Goal: Task Accomplishment & Management: Manage account settings

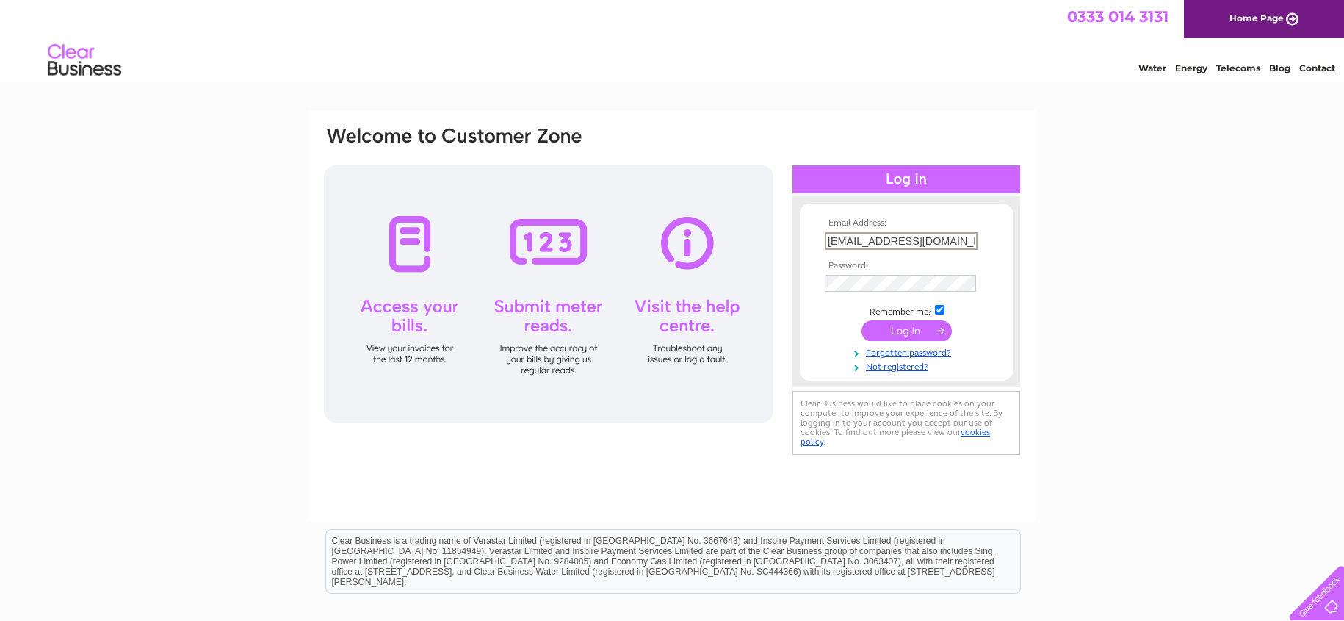
type input "lizj@jandceng.co.uk"
click at [901, 329] on input "submit" at bounding box center [907, 330] width 90 height 21
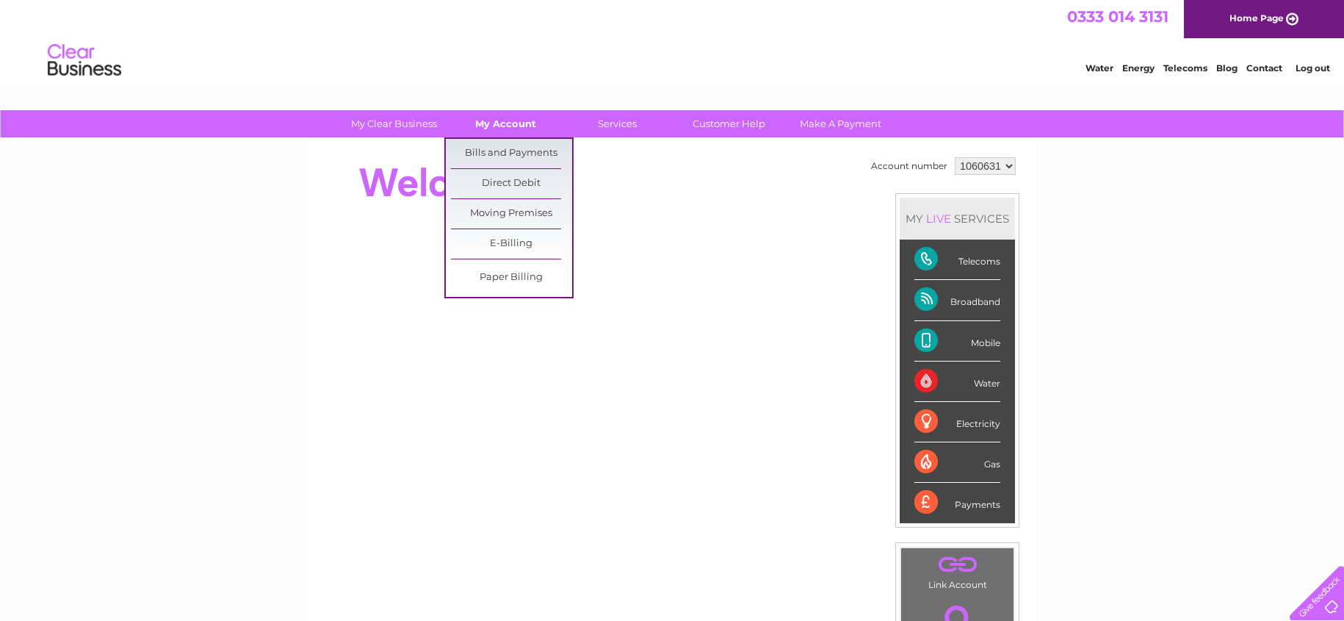
click at [513, 123] on link "My Account" at bounding box center [505, 123] width 121 height 27
click at [499, 153] on link "Bills and Payments" at bounding box center [511, 153] width 121 height 29
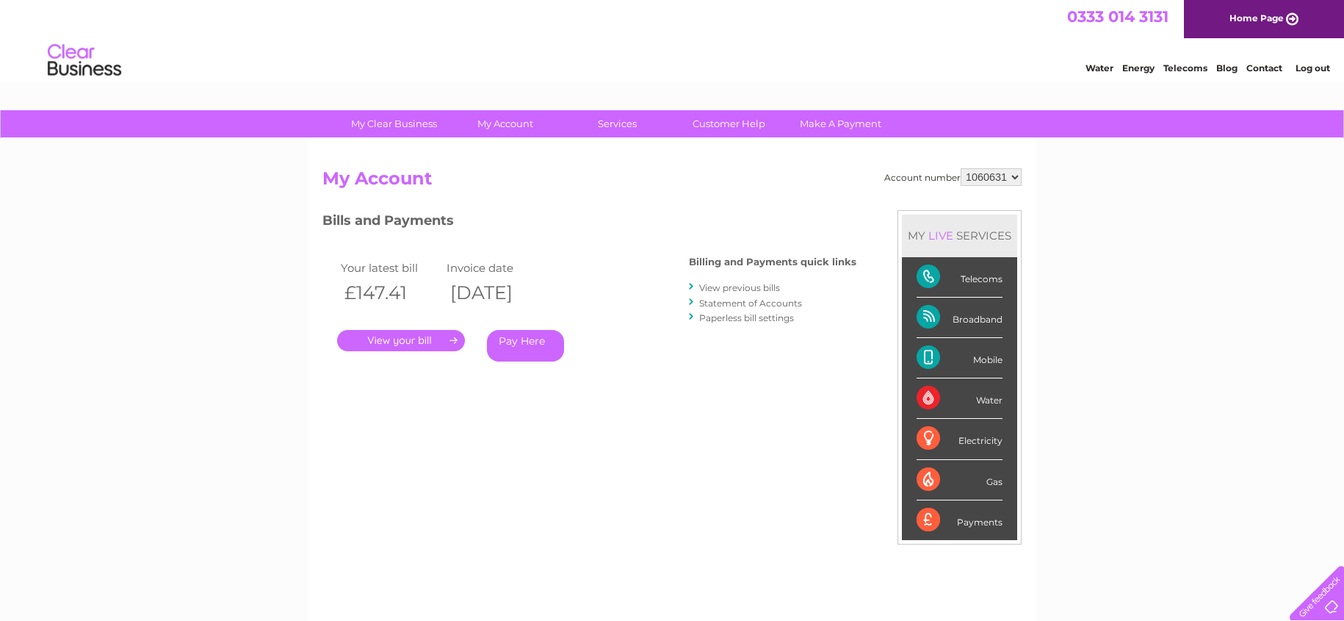
click at [416, 341] on link "." at bounding box center [401, 340] width 128 height 21
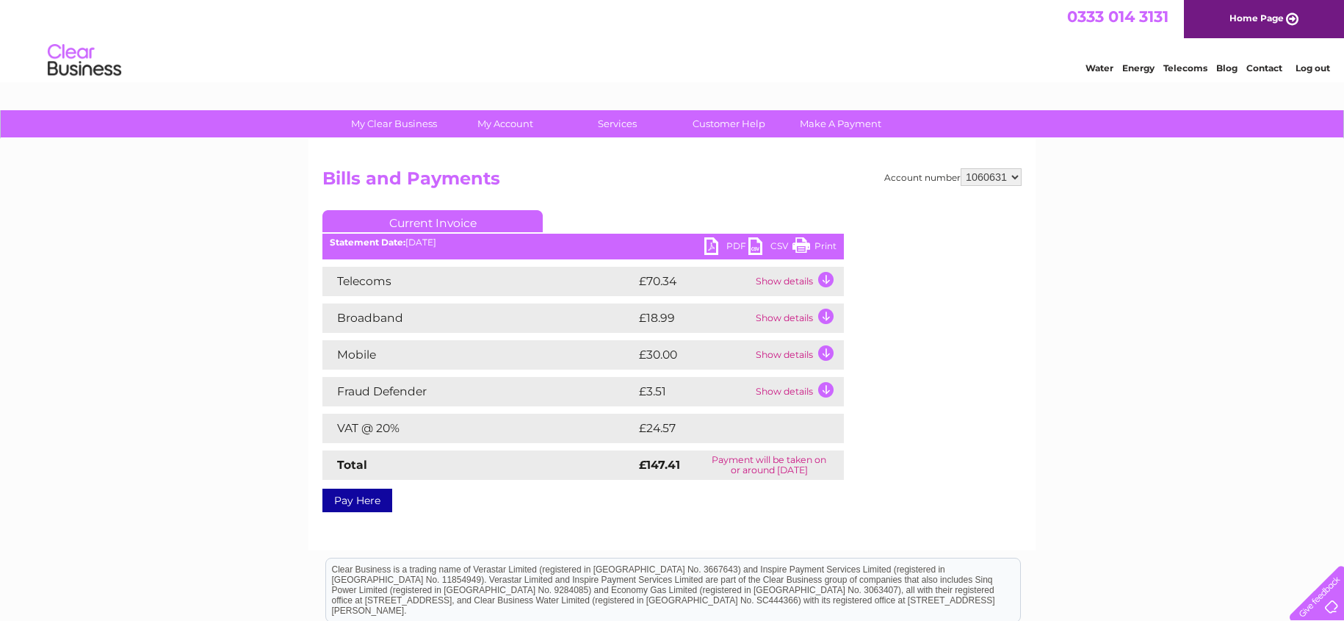
click at [805, 243] on link "Print" at bounding box center [815, 247] width 44 height 21
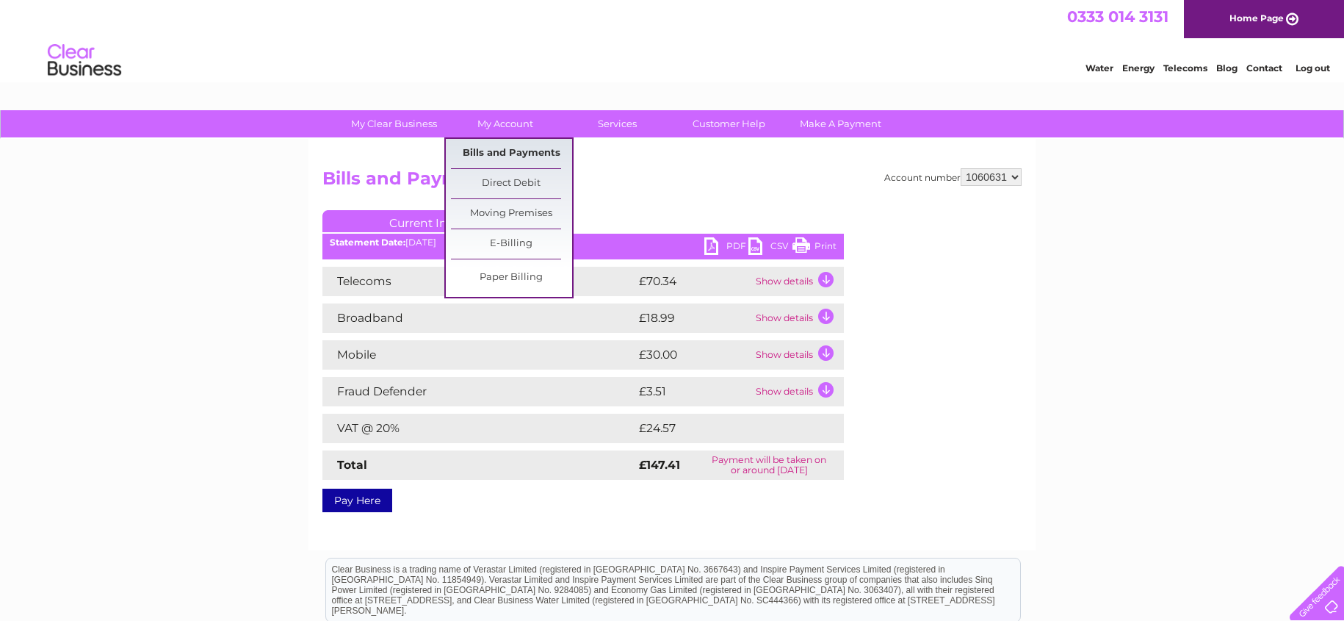
click at [516, 150] on link "Bills and Payments" at bounding box center [511, 153] width 121 height 29
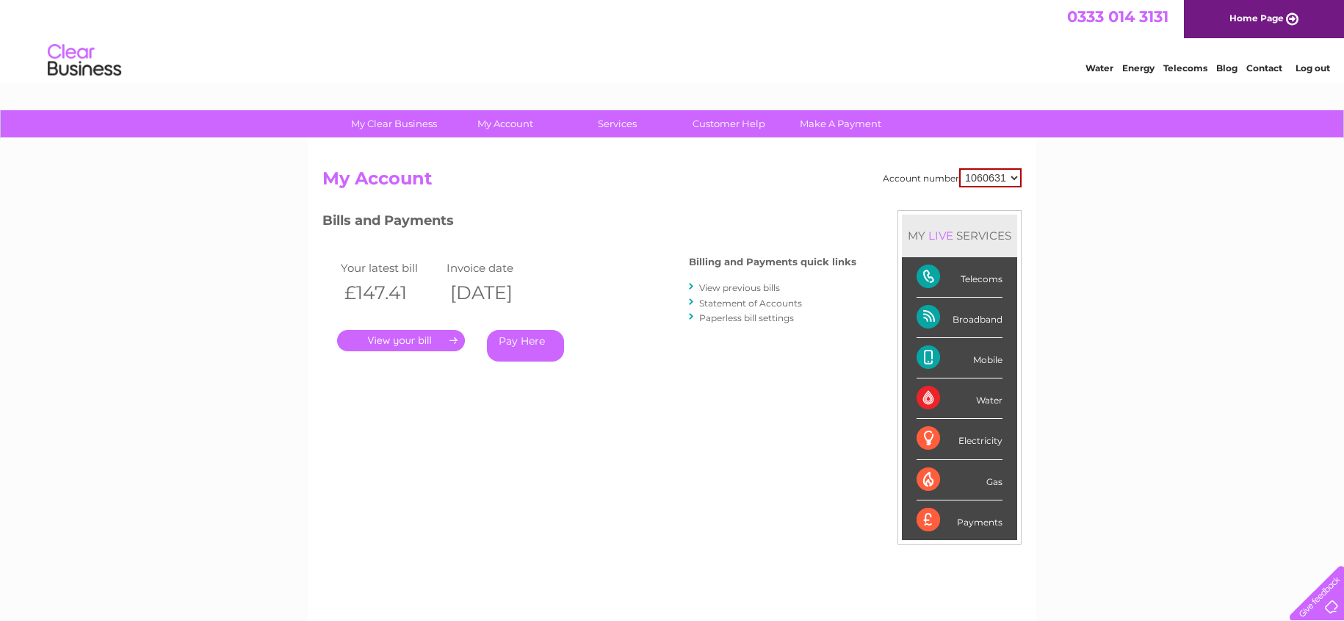
click at [754, 287] on link "View previous bills" at bounding box center [739, 287] width 81 height 11
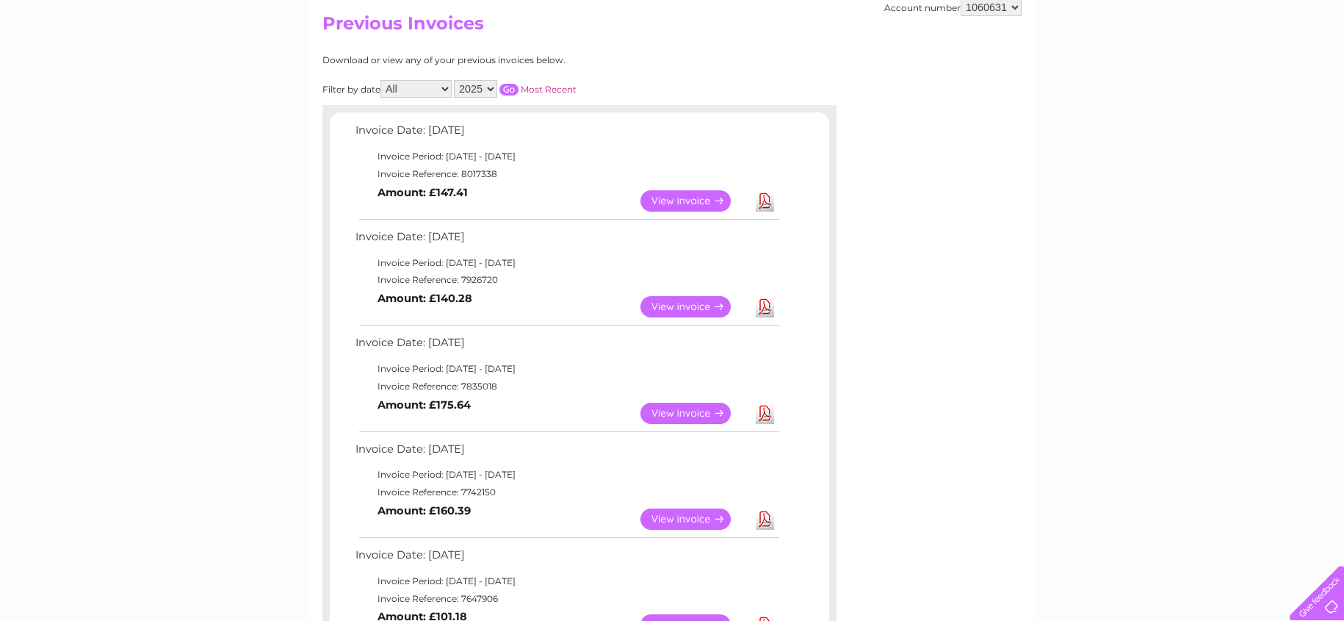
scroll to position [159, 0]
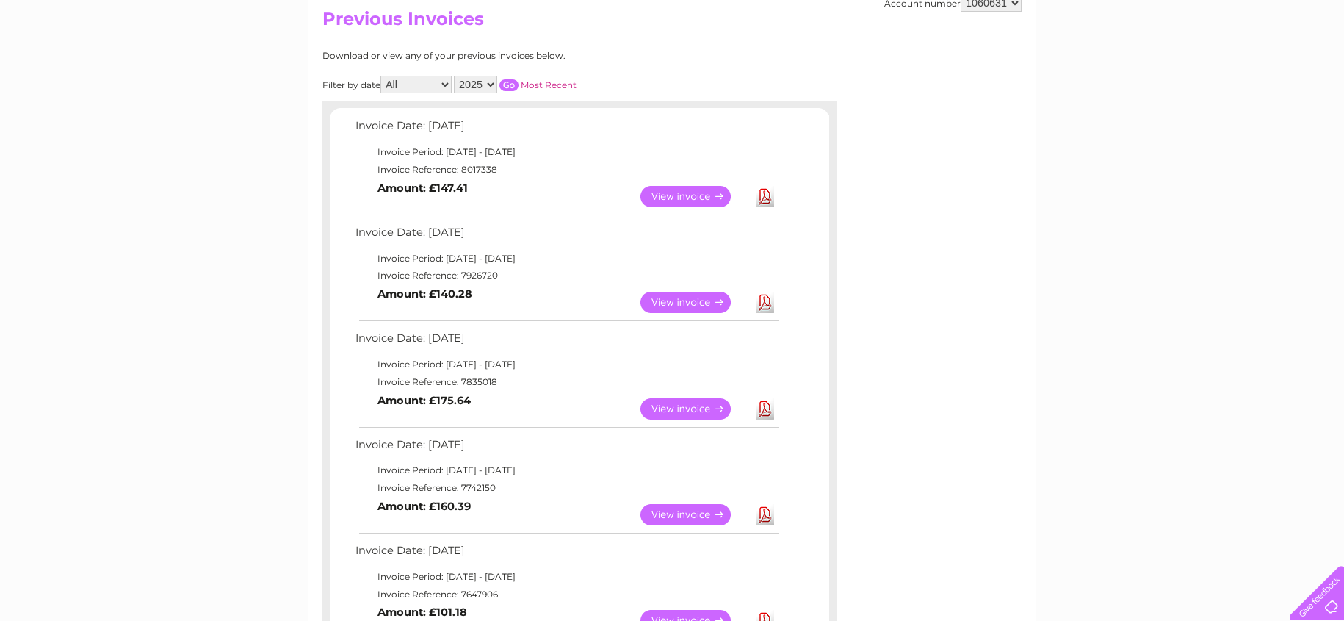
click at [706, 298] on link "View" at bounding box center [695, 302] width 108 height 21
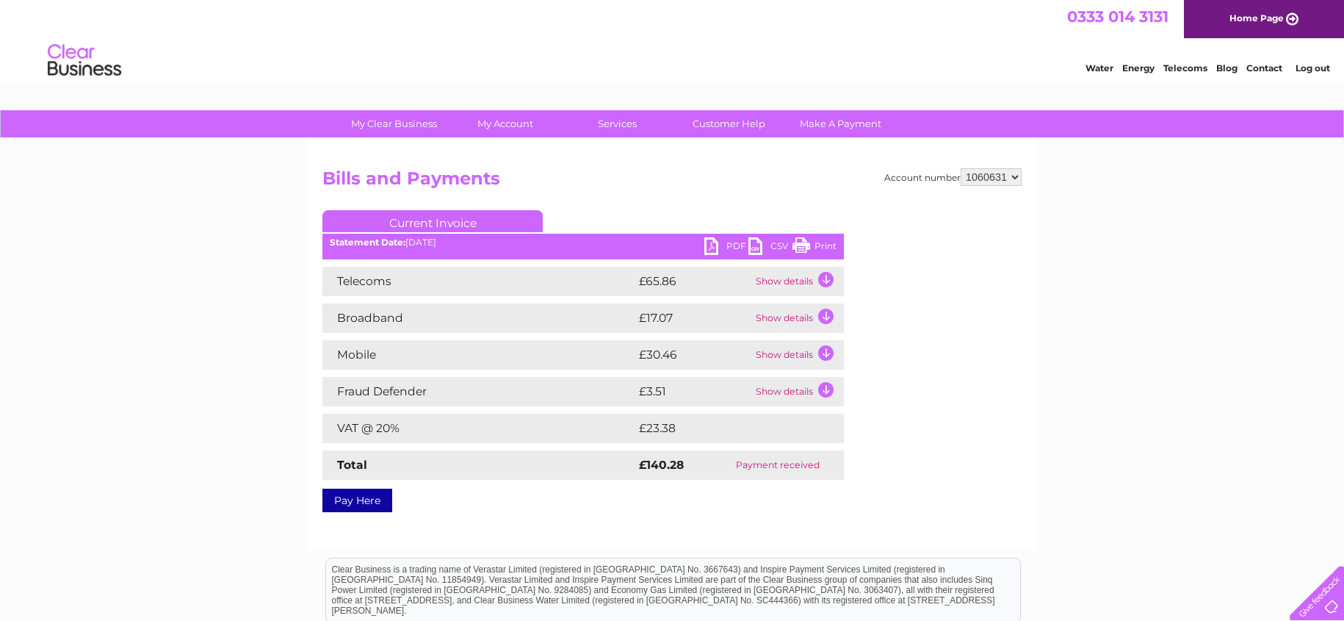
click at [802, 247] on link "Print" at bounding box center [815, 247] width 44 height 21
drag, startPoint x: 1303, startPoint y: 67, endPoint x: 1297, endPoint y: 71, distance: 7.6
click at [1301, 68] on link "Log out" at bounding box center [1313, 67] width 35 height 11
